Goal: Information Seeking & Learning: Learn about a topic

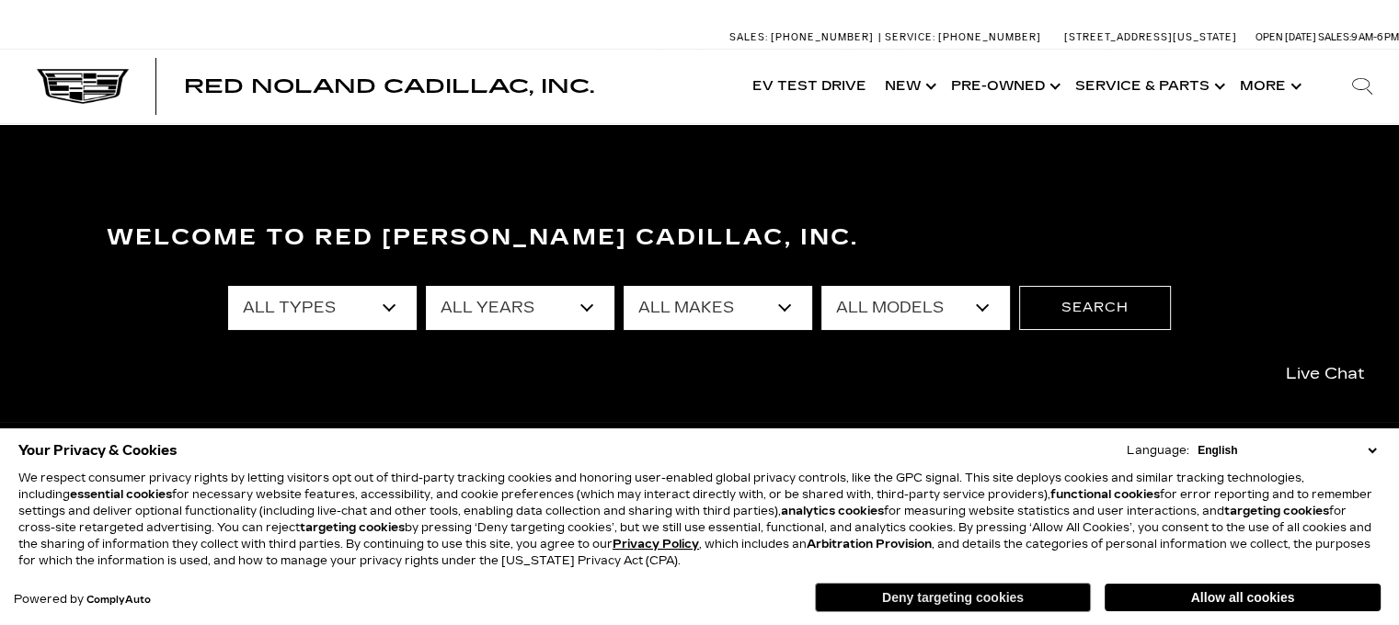
click at [982, 599] on button "Deny targeting cookies" at bounding box center [953, 597] width 276 height 29
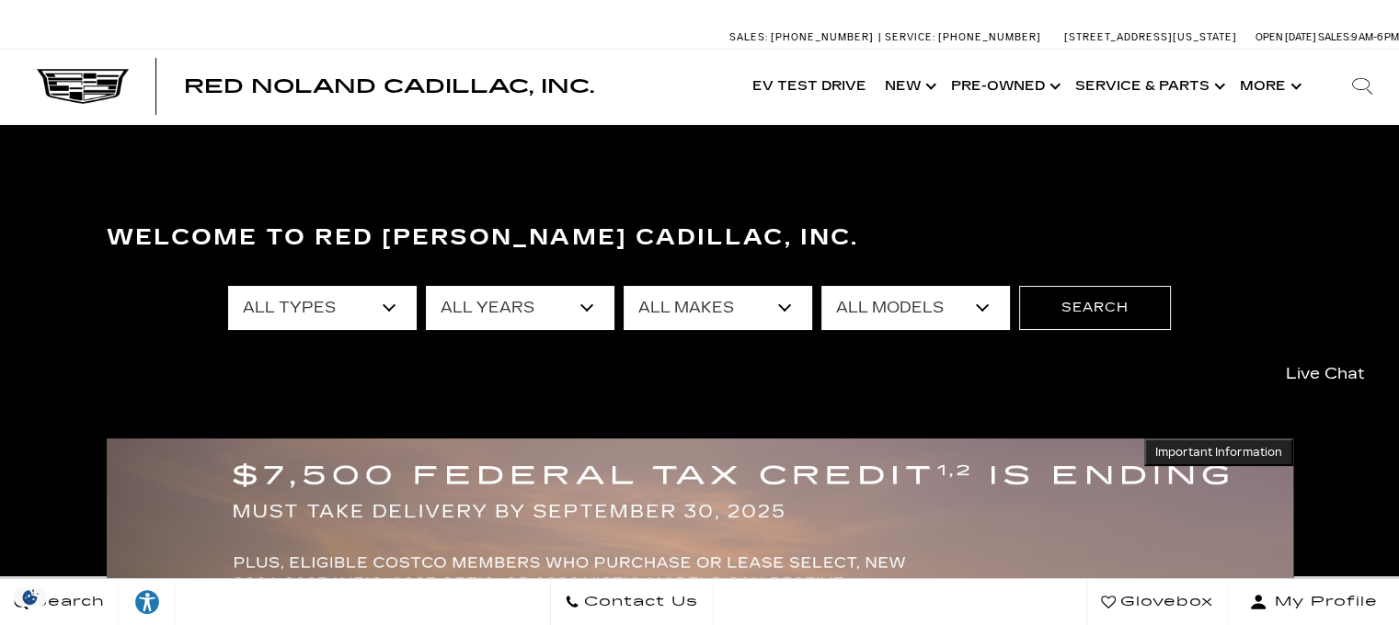
click at [885, 319] on select "All Models A4 Cherokee Colorado Crown Signia CT4 CT5 CT5-V DTS Enclave EQE Esca…" at bounding box center [915, 308] width 188 height 44
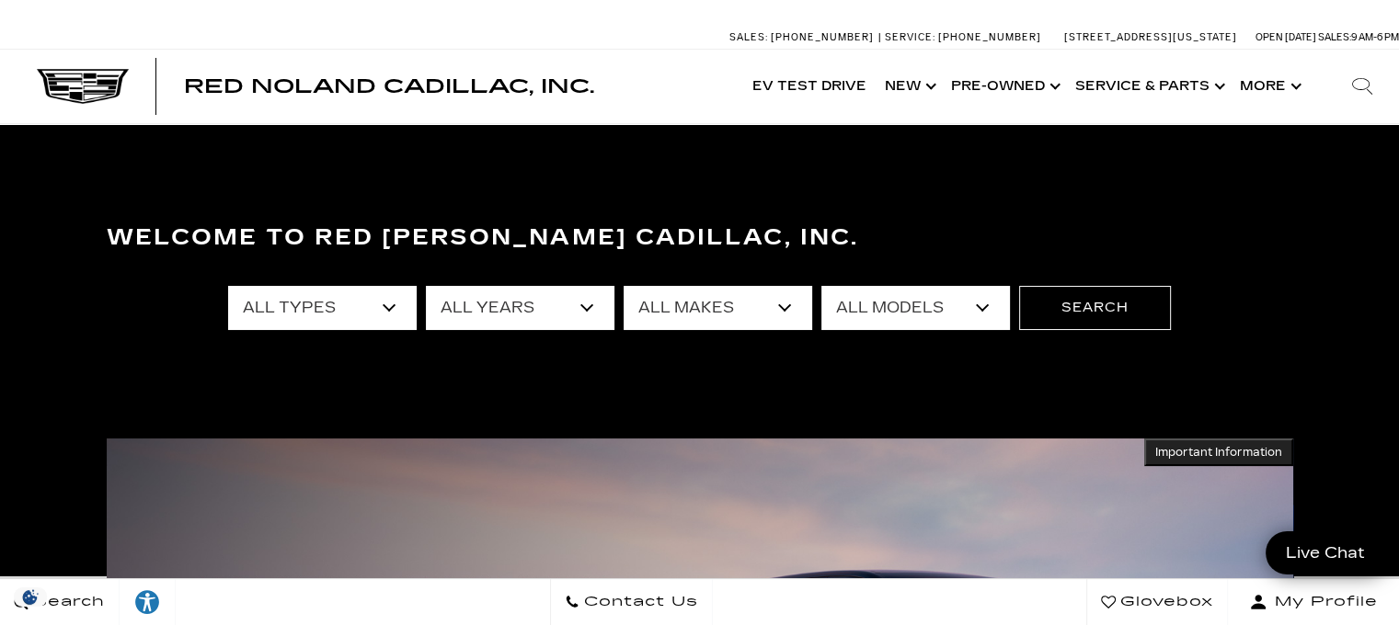
select select "OPTIQ"
click at [821, 286] on select "All Models A4 Cherokee Colorado Crown Signia CT4 CT5 CT5-V DTS Enclave EQE Esca…" at bounding box center [915, 308] width 188 height 44
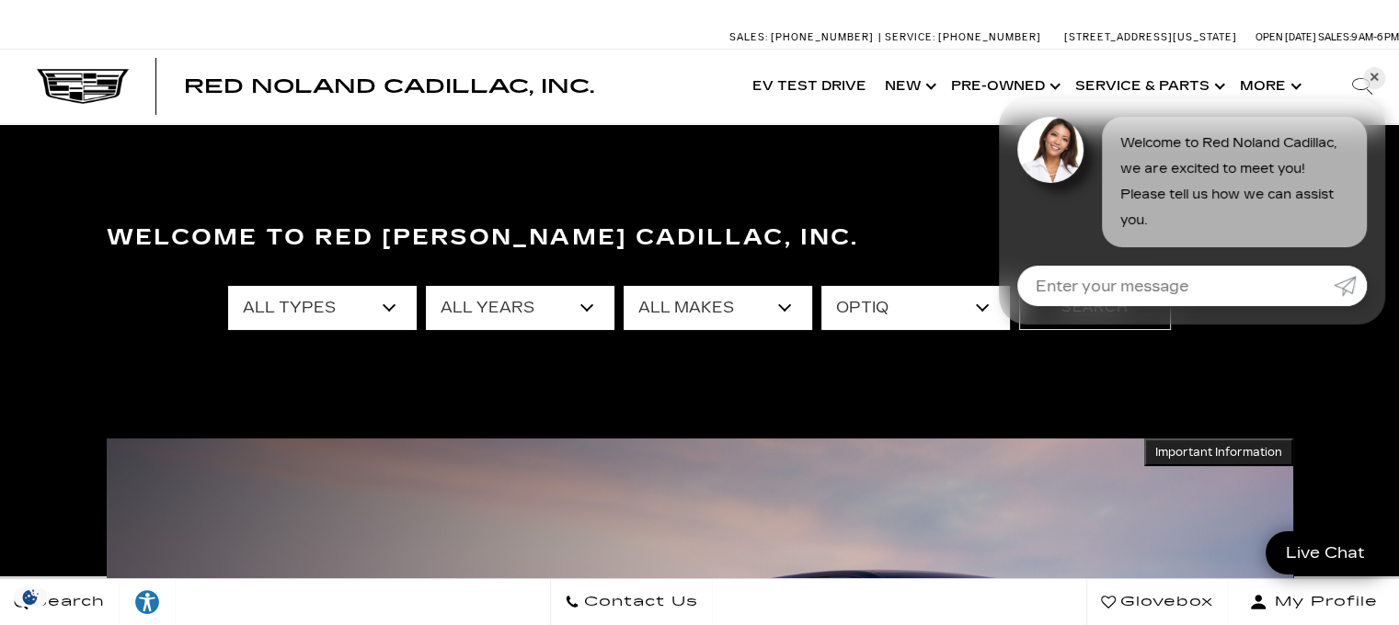
click at [1375, 76] on link "✕" at bounding box center [1374, 78] width 22 height 22
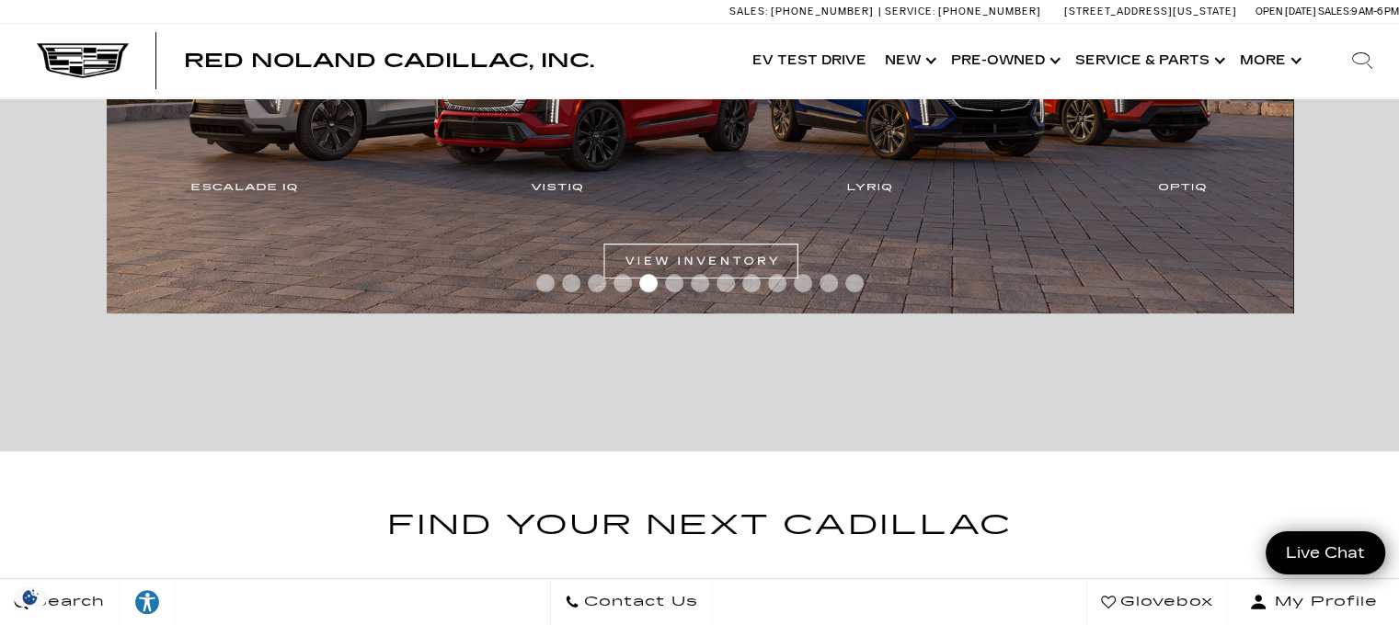
scroll to position [368, 0]
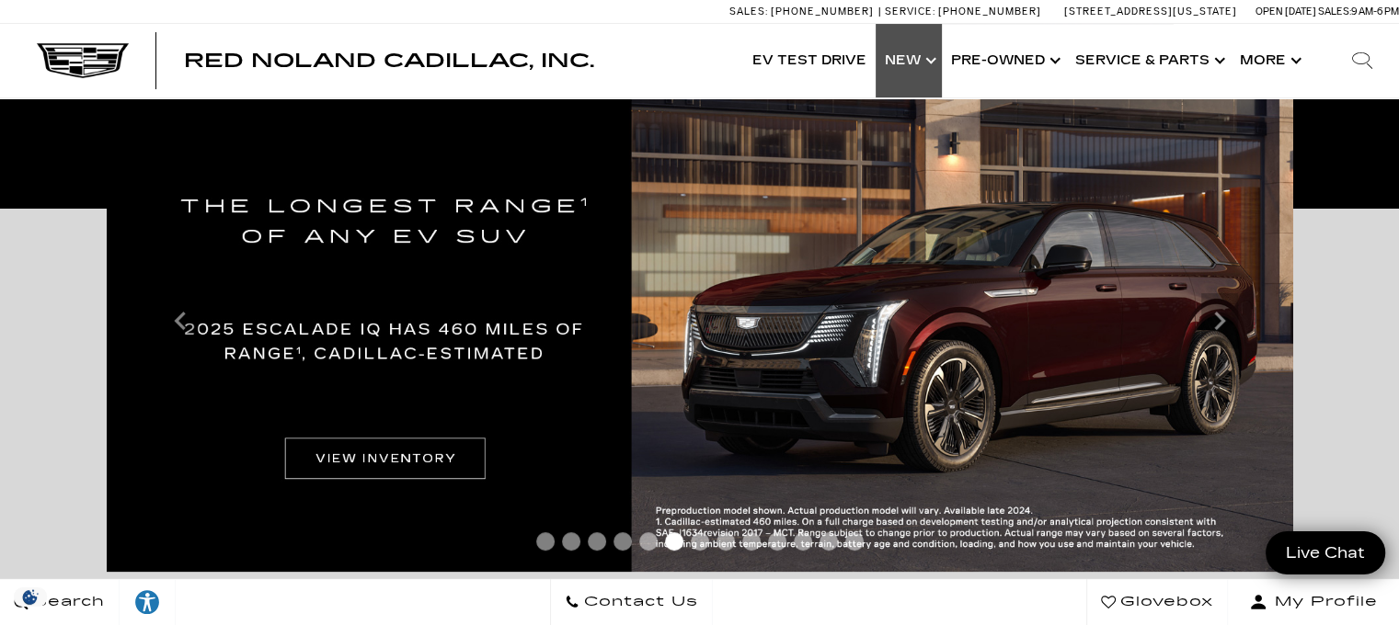
click at [925, 72] on link "Show New" at bounding box center [908, 61] width 66 height 74
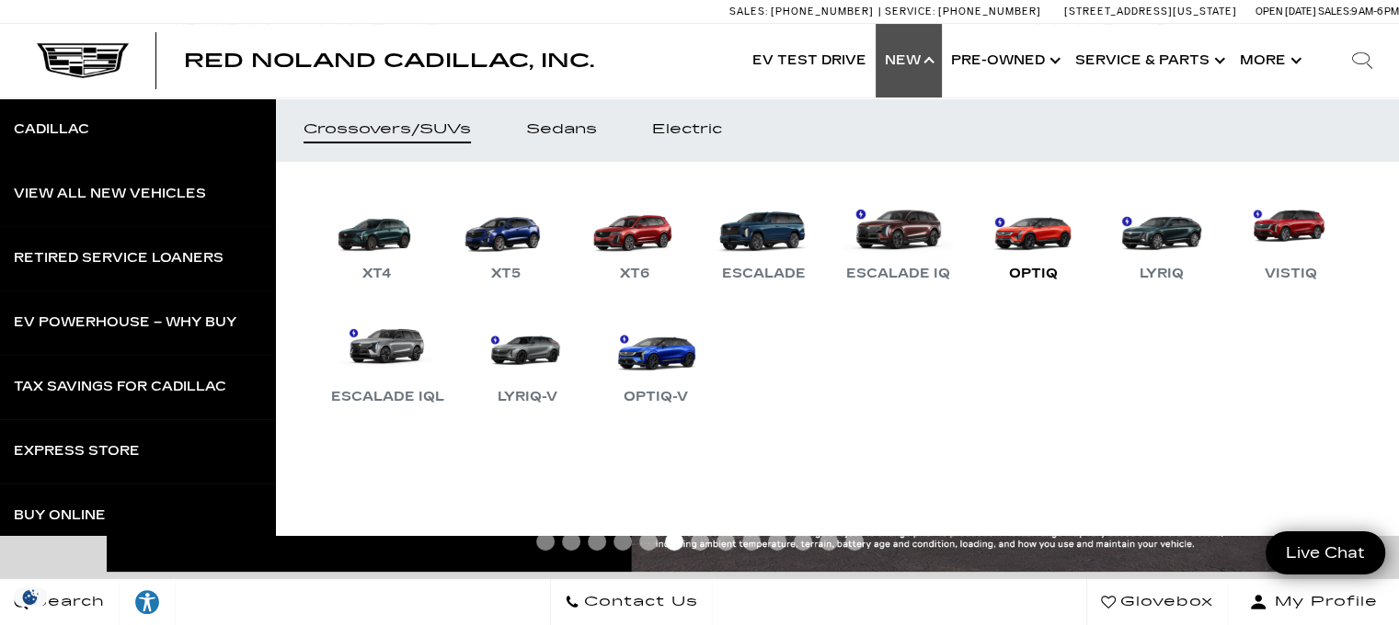
click at [1023, 234] on link "OPTIQ" at bounding box center [1032, 237] width 110 height 96
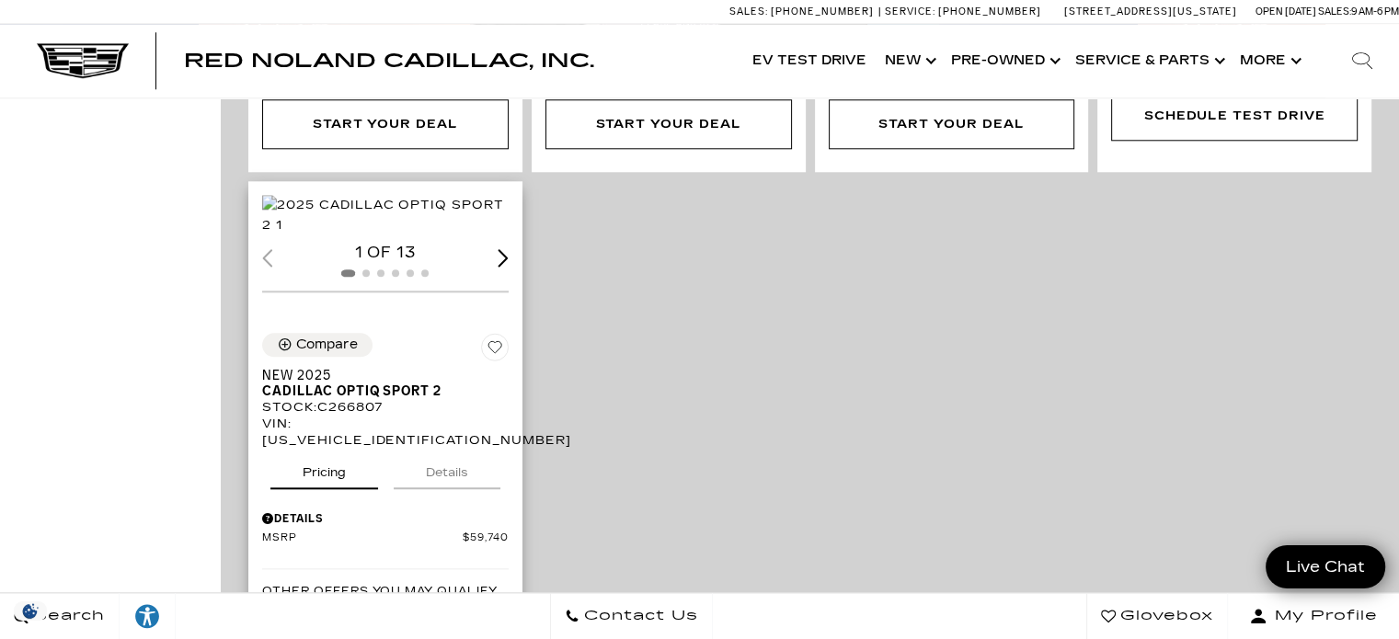
scroll to position [1747, 0]
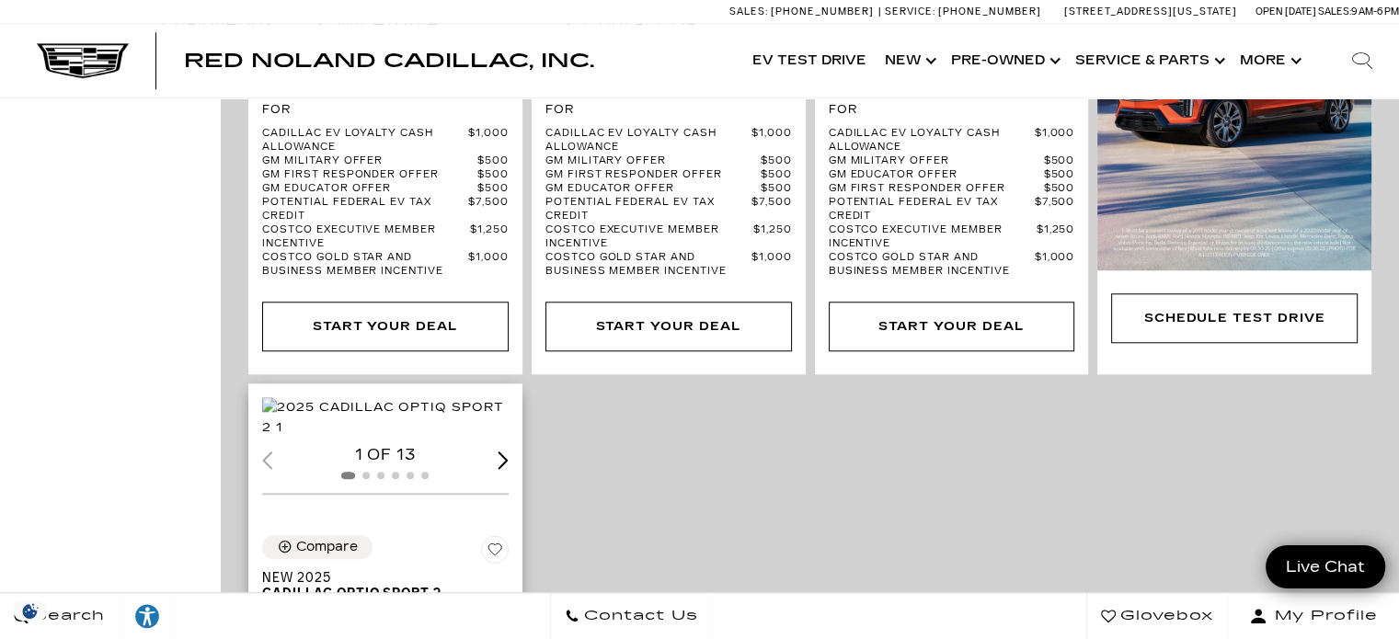
click at [501, 469] on div "Next slide" at bounding box center [502, 459] width 11 height 17
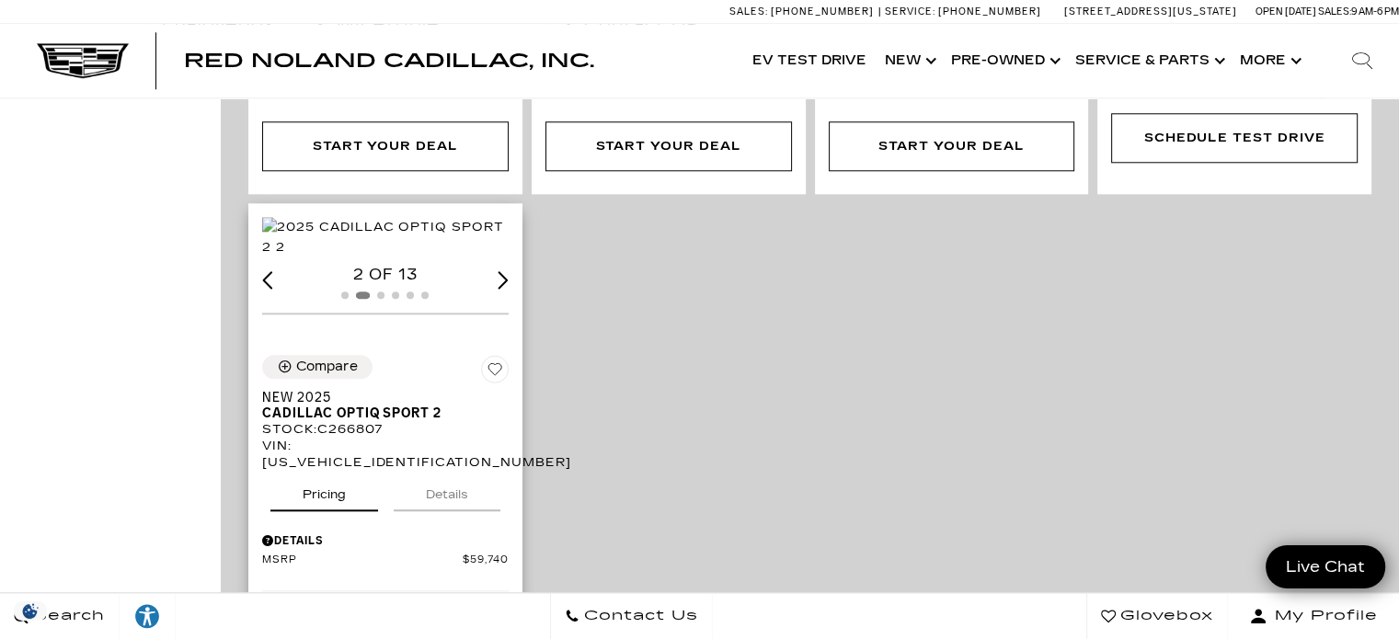
scroll to position [1931, 0]
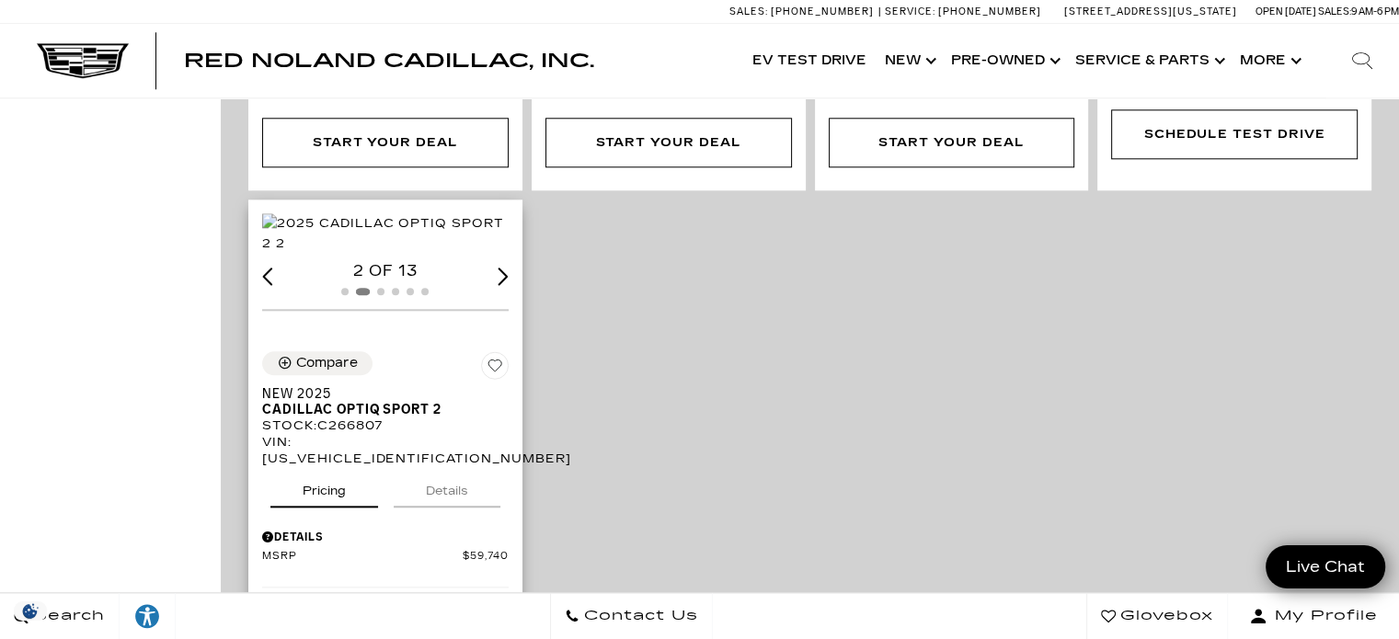
click at [489, 302] on div at bounding box center [385, 291] width 246 height 20
click at [497, 285] on div "Next slide" at bounding box center [502, 276] width 11 height 17
click at [506, 285] on div "Next slide" at bounding box center [502, 276] width 11 height 17
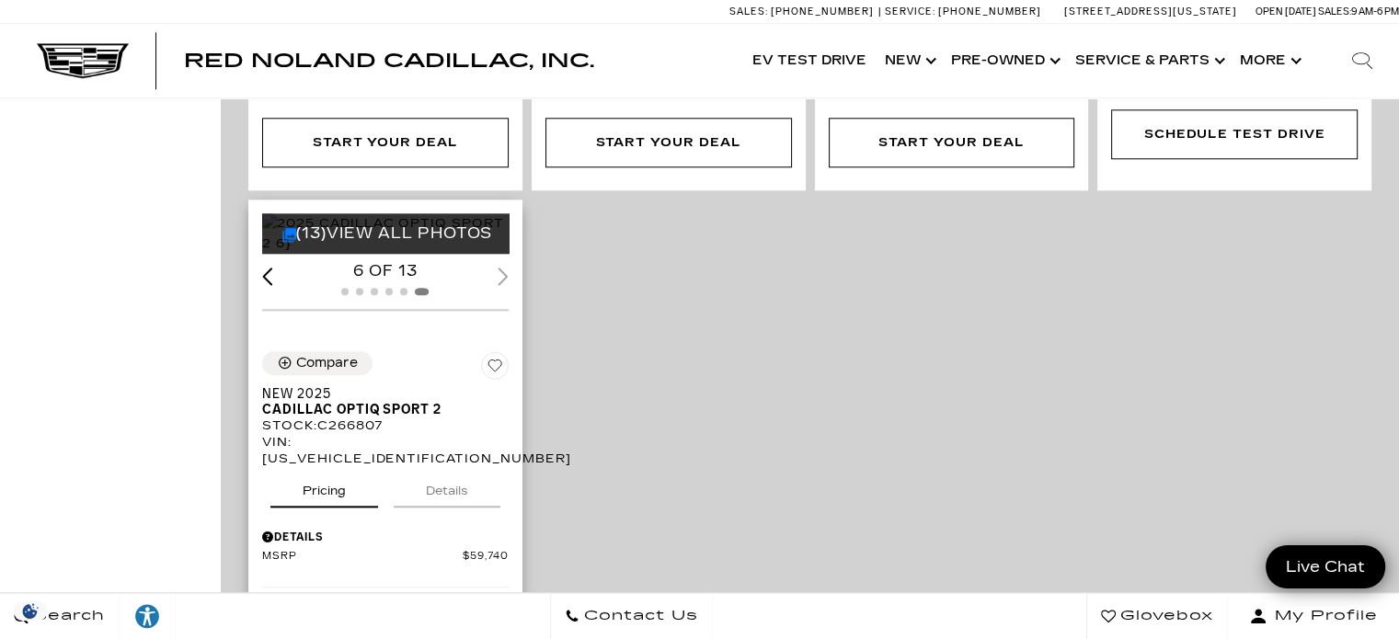
click at [506, 281] on div "6 of 13" at bounding box center [385, 271] width 246 height 20
click at [317, 254] on div "(13) View All Photos" at bounding box center [387, 233] width 250 height 40
click at [293, 242] on link "(13) View All Photos" at bounding box center [387, 232] width 211 height 17
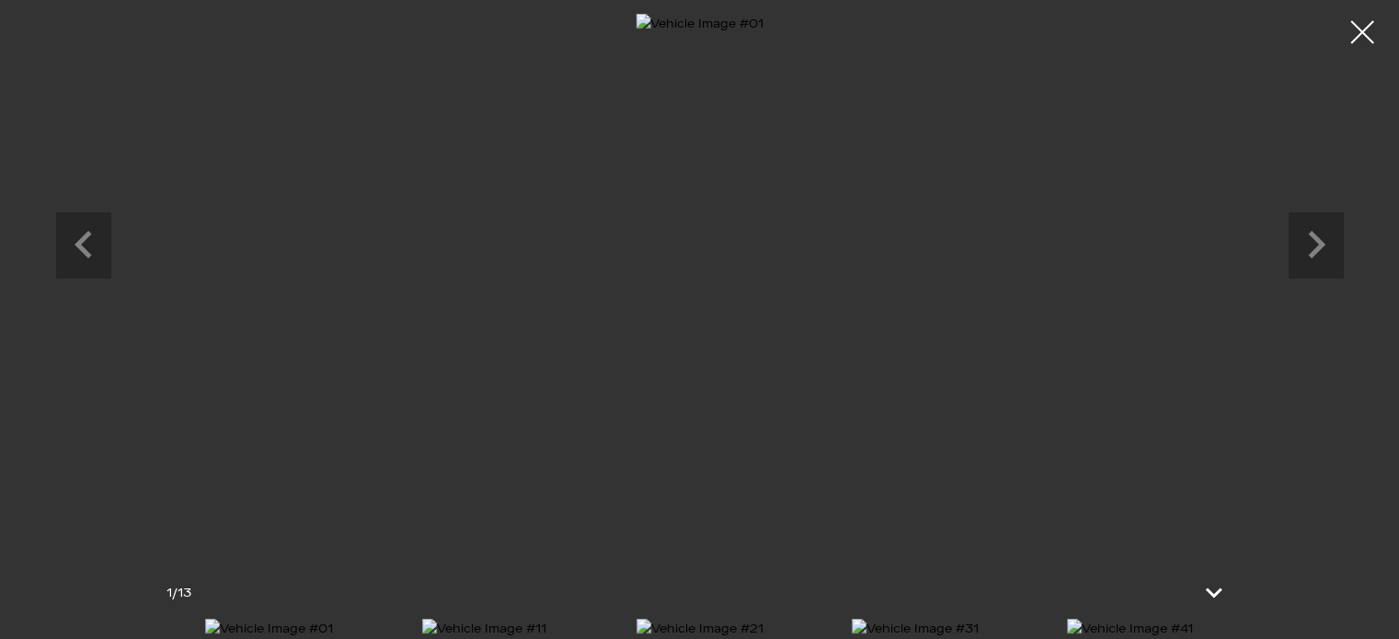
click at [1151, 619] on img at bounding box center [1130, 629] width 126 height 20
click at [1324, 257] on icon "Next slide" at bounding box center [1315, 242] width 55 height 60
click at [1316, 253] on icon "Next slide" at bounding box center [1315, 242] width 55 height 60
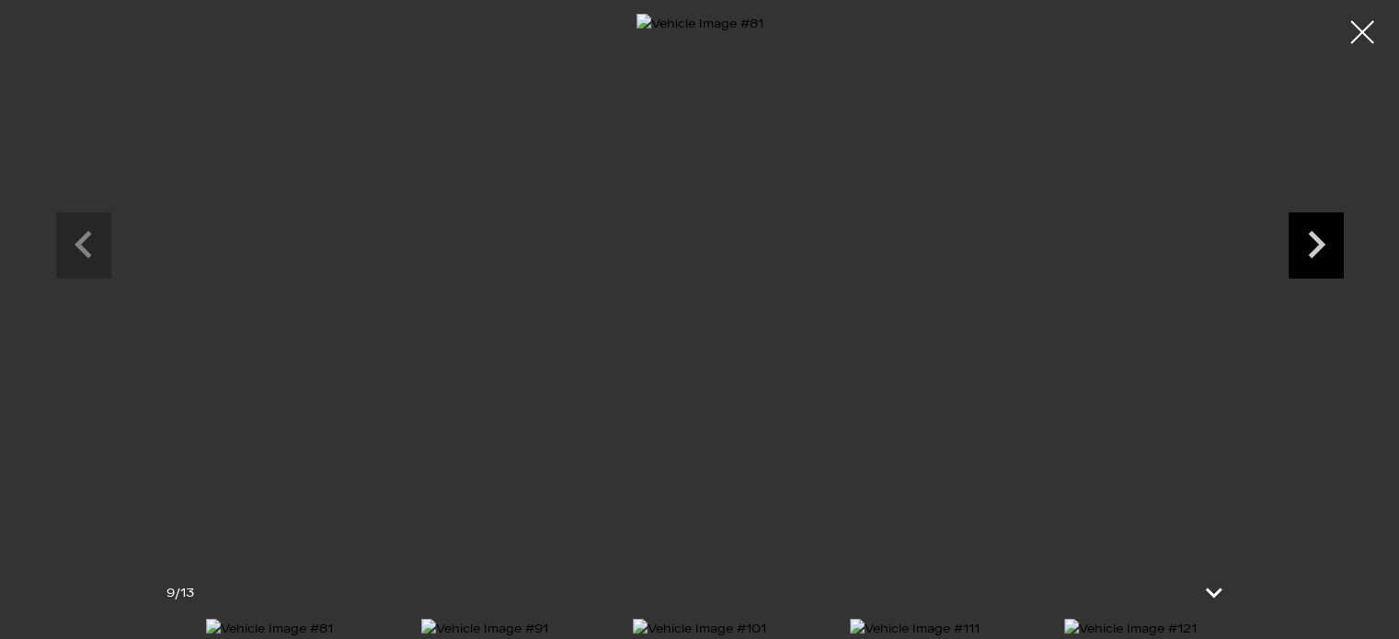
click at [1316, 253] on icon "Next slide" at bounding box center [1315, 242] width 55 height 60
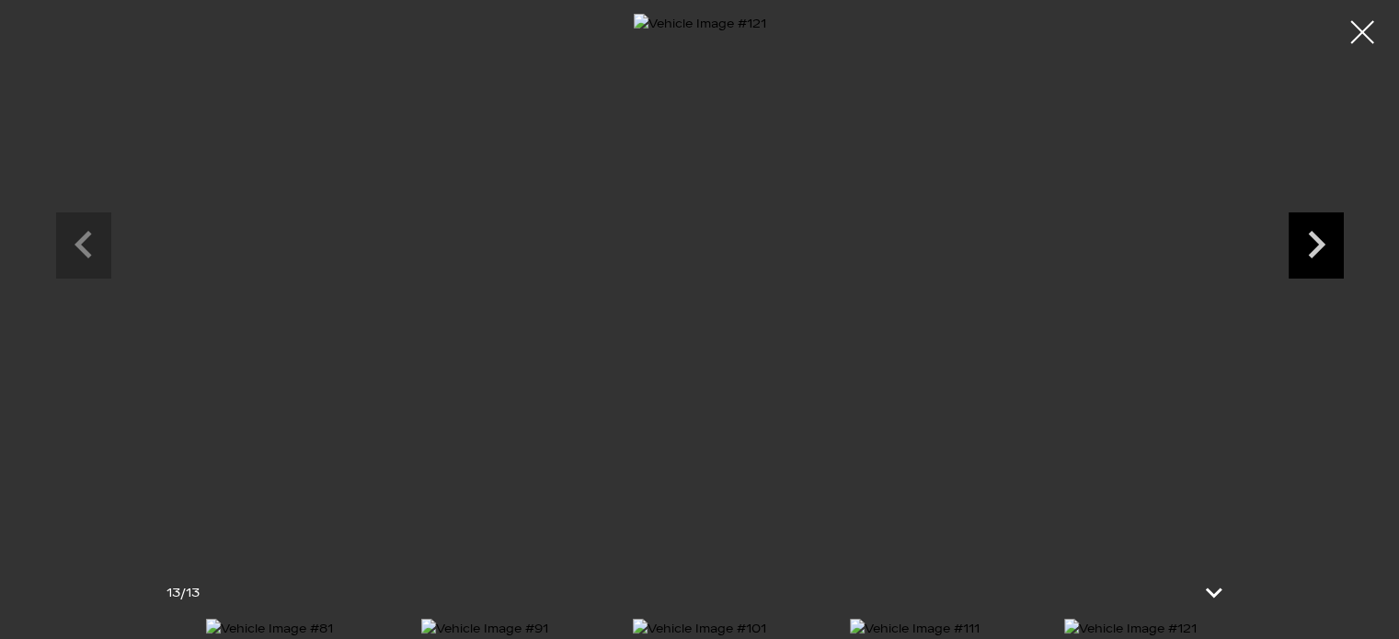
click at [1316, 253] on icon "Next slide" at bounding box center [1315, 242] width 55 height 60
click at [1313, 236] on icon "Next slide" at bounding box center [1316, 245] width 17 height 28
click at [1361, 33] on div at bounding box center [1362, 32] width 49 height 49
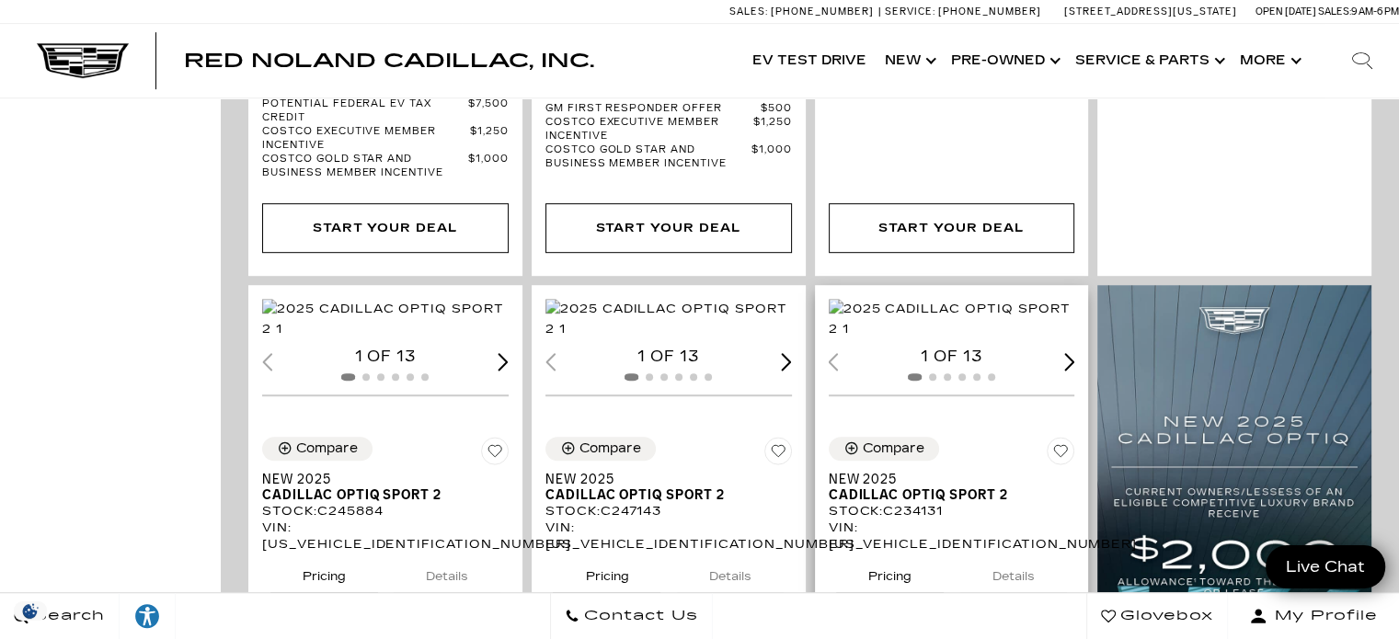
scroll to position [1195, 0]
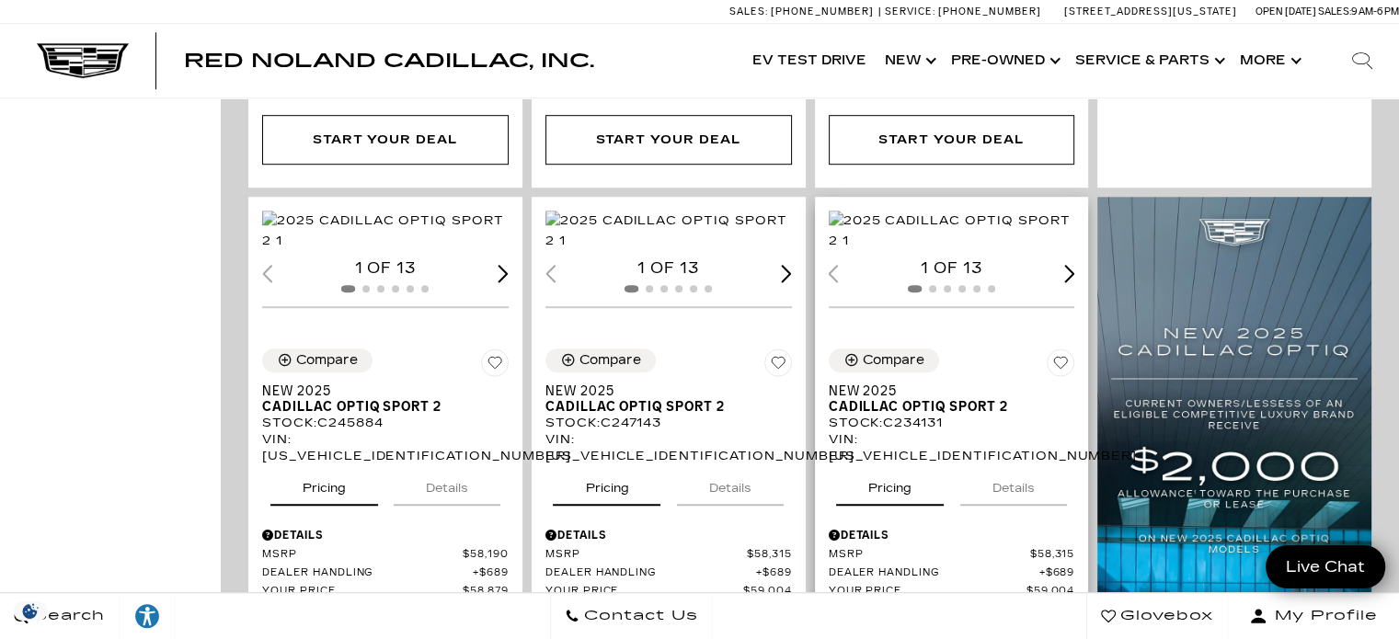
click at [949, 217] on img "1 / 2" at bounding box center [953, 231] width 250 height 40
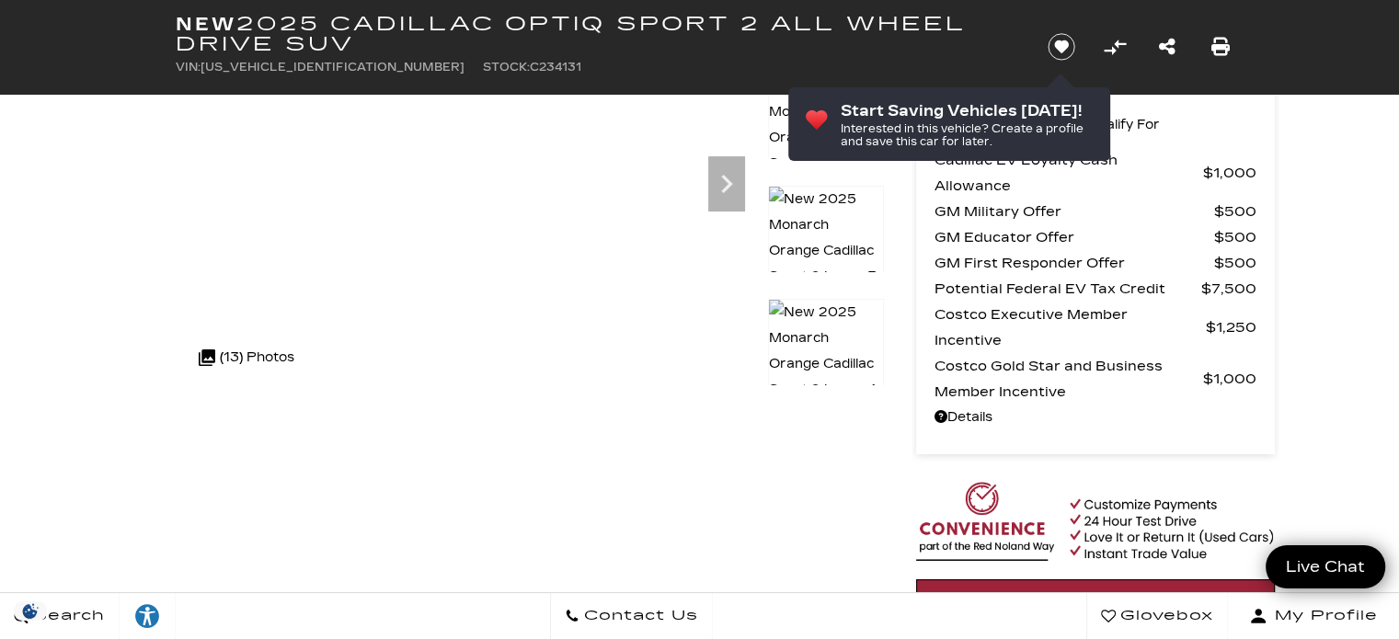
scroll to position [92, 0]
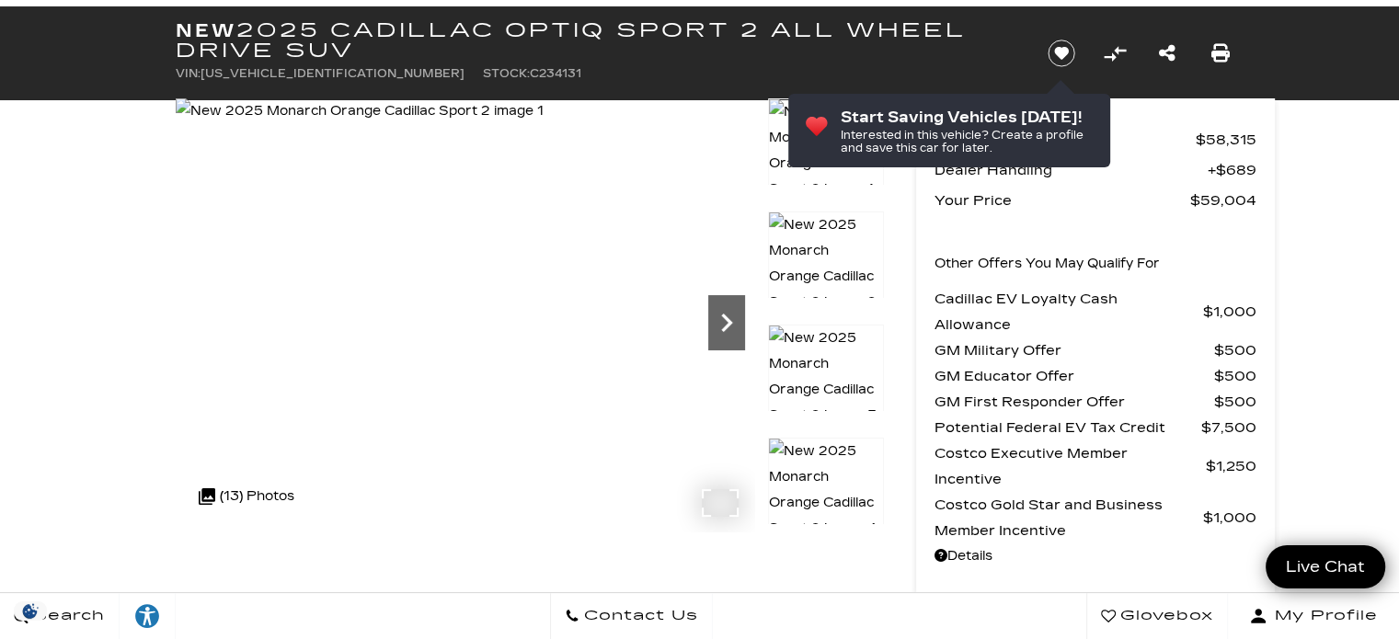
click at [729, 314] on icon "Next" at bounding box center [726, 322] width 37 height 37
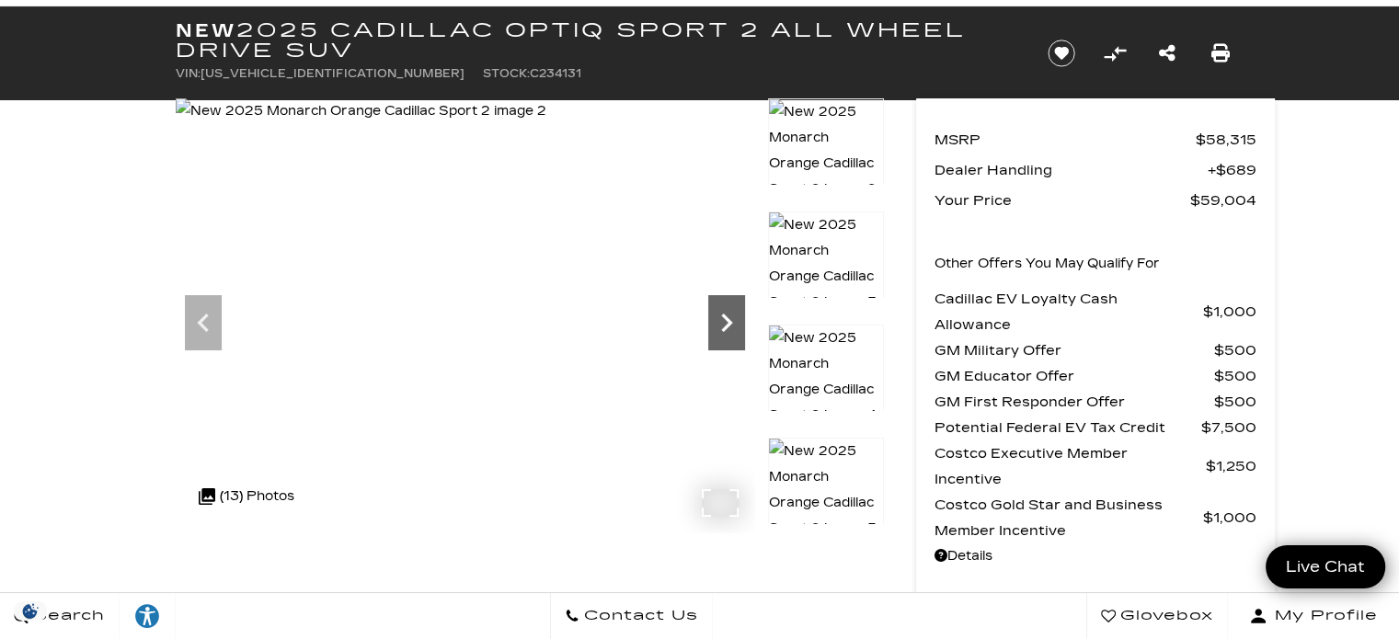
click at [728, 314] on icon "Next" at bounding box center [726, 322] width 37 height 37
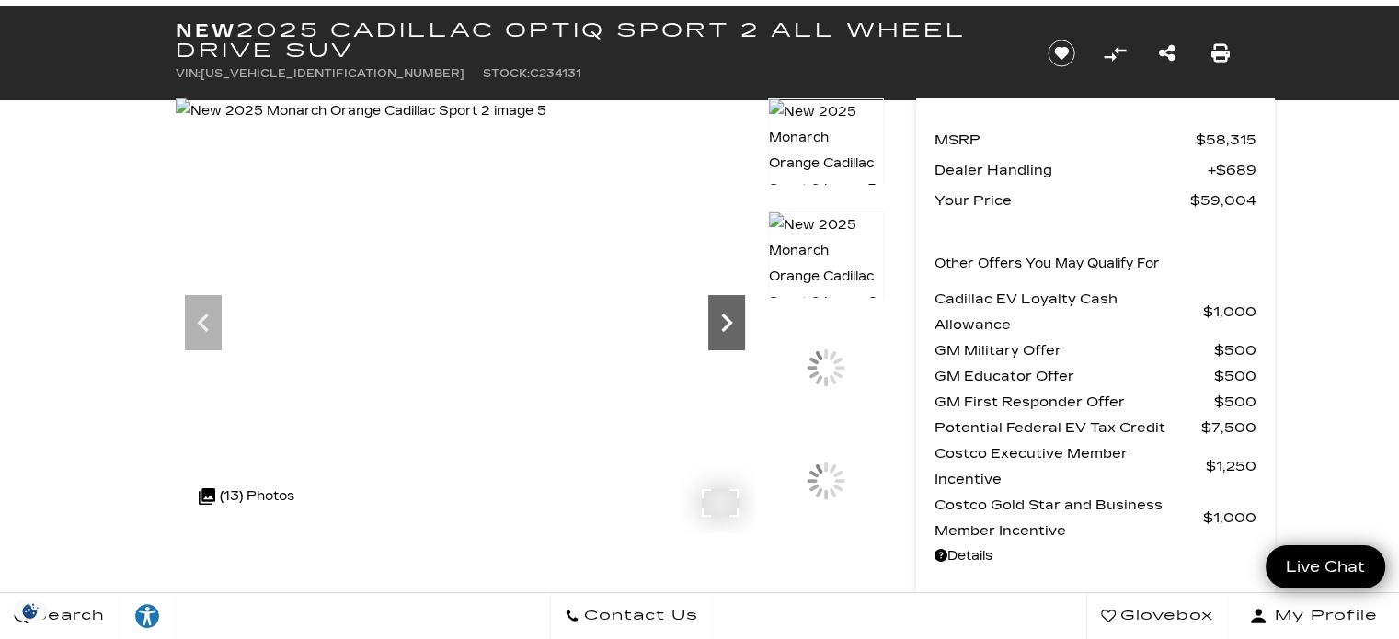
click at [728, 314] on icon "Next" at bounding box center [726, 322] width 37 height 37
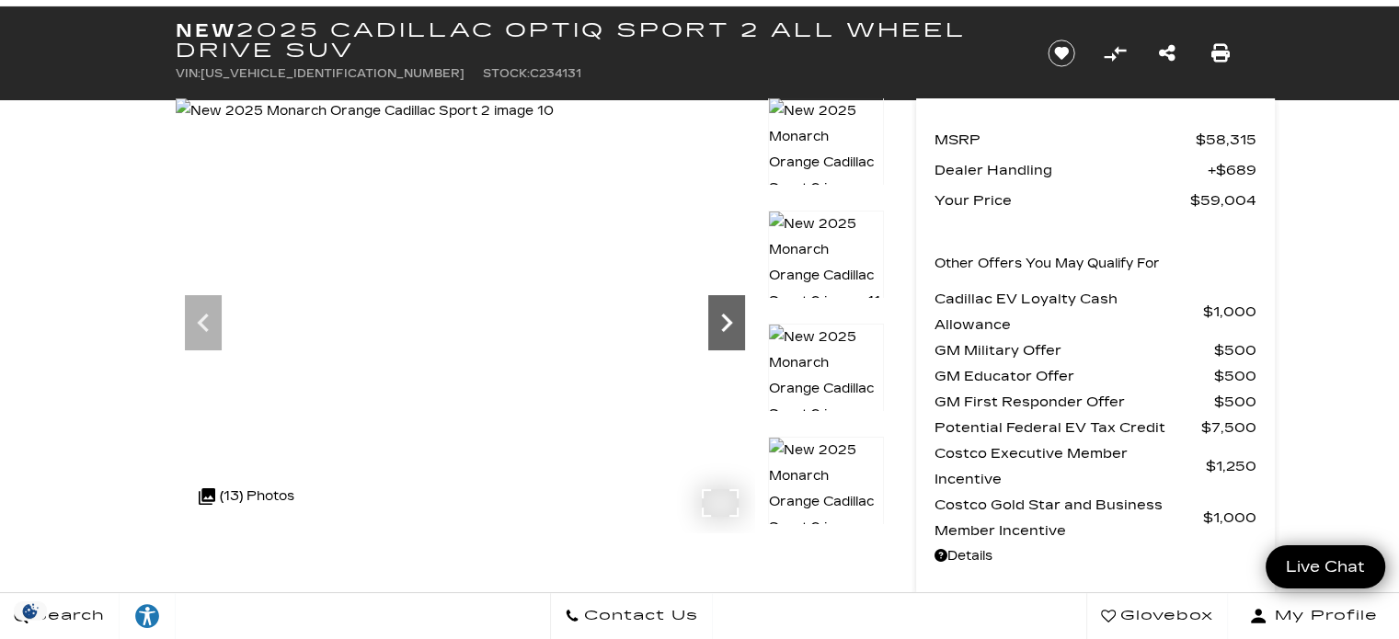
click at [724, 320] on icon "Next" at bounding box center [726, 322] width 37 height 37
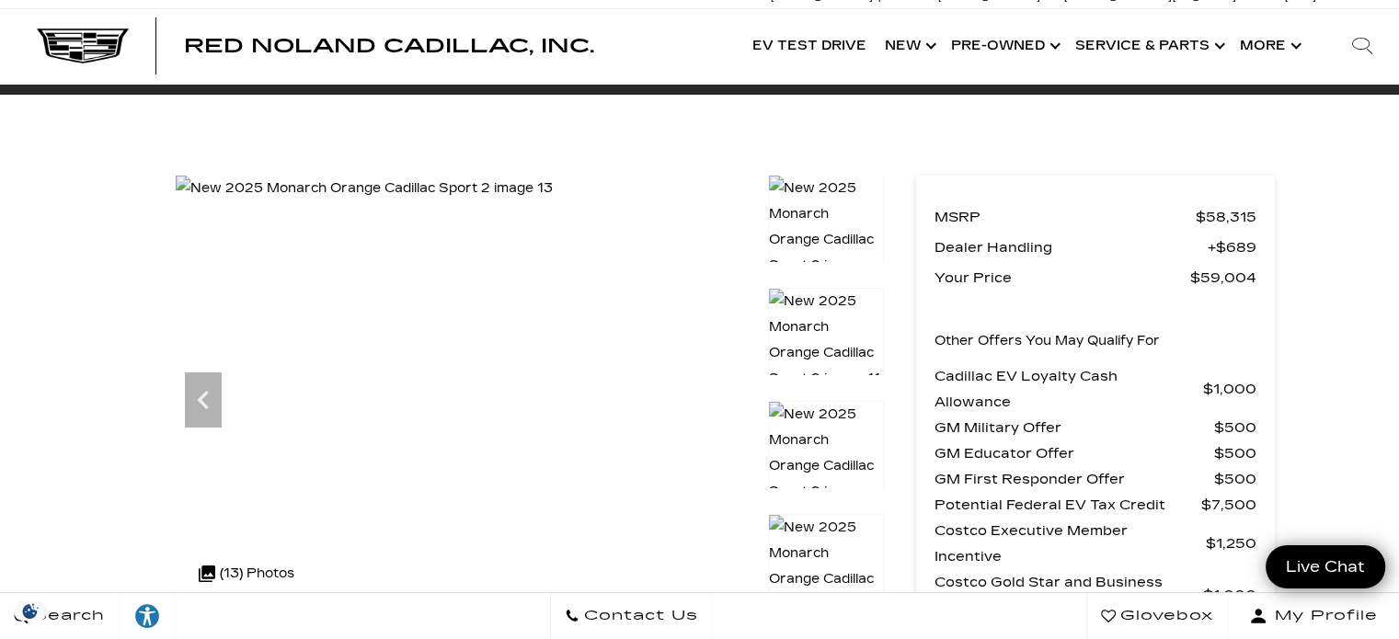
scroll to position [0, 0]
